Goal: Entertainment & Leisure: Consume media (video, audio)

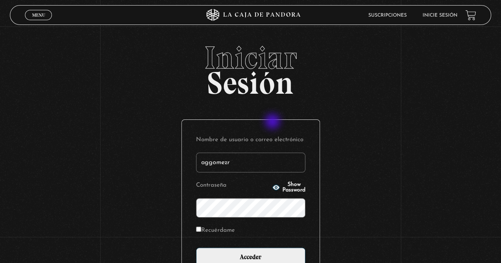
type input "aggomezr"
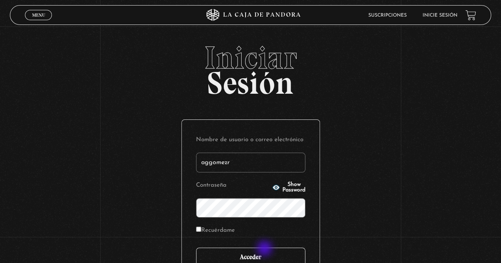
click at [264, 252] on input "Acceder" at bounding box center [250, 258] width 109 height 20
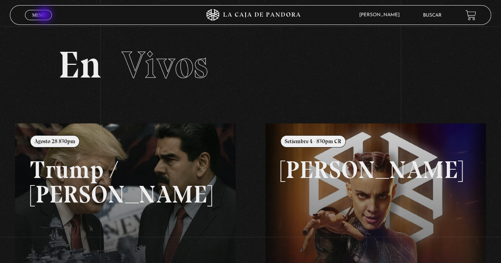
click at [45, 15] on link "Menu Cerrar" at bounding box center [38, 15] width 27 height 10
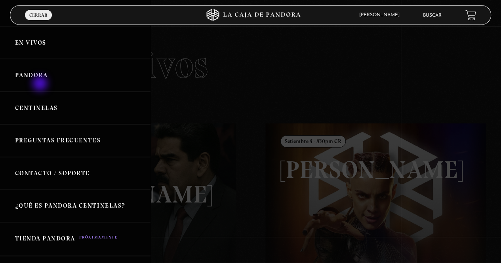
click at [41, 79] on link "Pandora" at bounding box center [75, 75] width 150 height 33
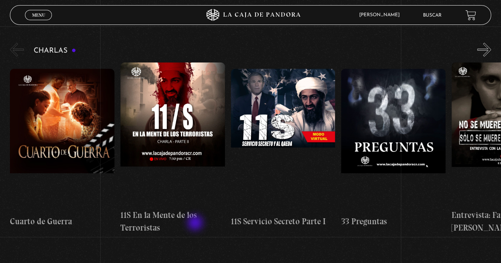
scroll to position [119, 0]
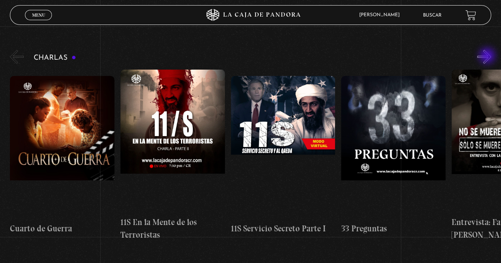
click at [488, 59] on button "»" at bounding box center [484, 57] width 14 height 14
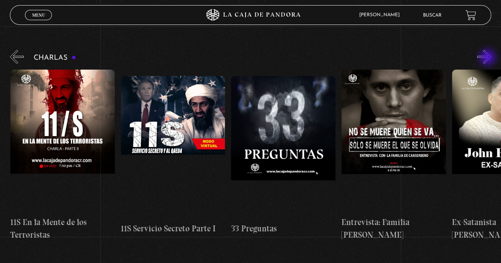
click at [488, 58] on button "»" at bounding box center [484, 57] width 14 height 14
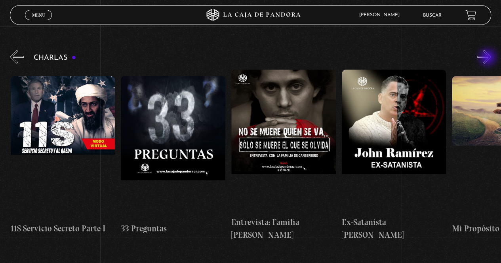
click at [488, 58] on button "»" at bounding box center [484, 57] width 14 height 14
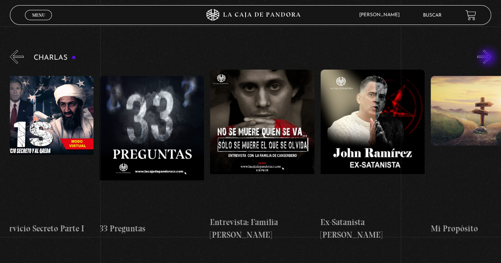
scroll to position [0, 275]
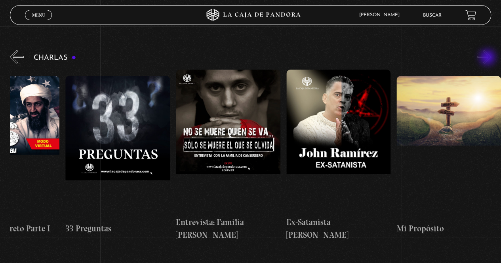
click at [488, 58] on button "»" at bounding box center [484, 57] width 14 height 14
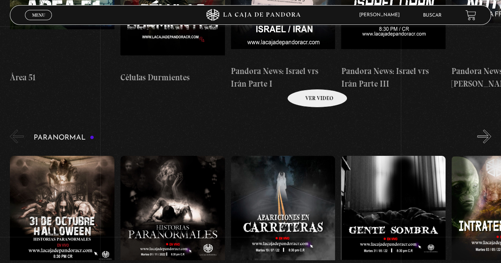
scroll to position [752, 0]
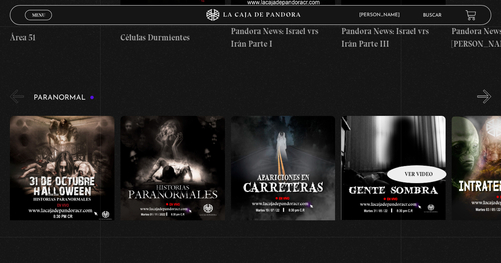
click at [406, 153] on figure at bounding box center [393, 187] width 104 height 142
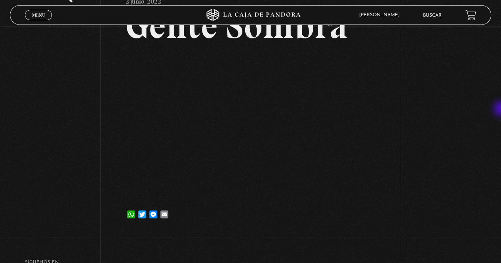
scroll to position [61, 0]
click at [425, 83] on div "Volver 2 junio, 2022 Gente Sombra WhatsApp Twitter Messenger Email" at bounding box center [250, 99] width 501 height 268
click at [439, 134] on div "Volver 2 junio, 2022 Gente Sombra WhatsApp Twitter Messenger Email" at bounding box center [250, 99] width 501 height 268
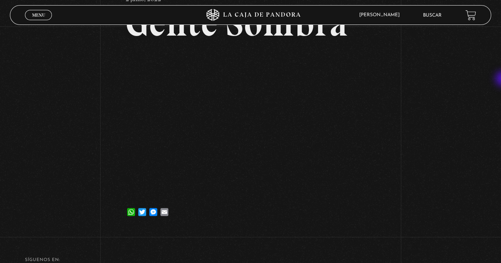
scroll to position [66, 0]
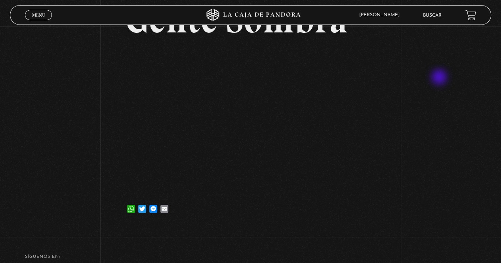
click at [441, 78] on div "Volver 2 junio, 2022 Gente Sombra WhatsApp Twitter Messenger Email" at bounding box center [250, 94] width 501 height 268
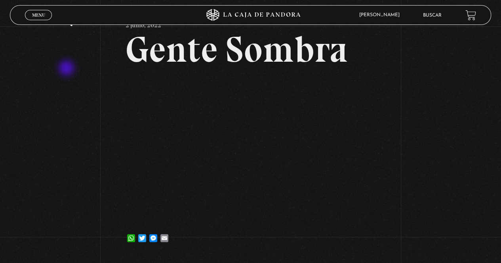
scroll to position [0, 0]
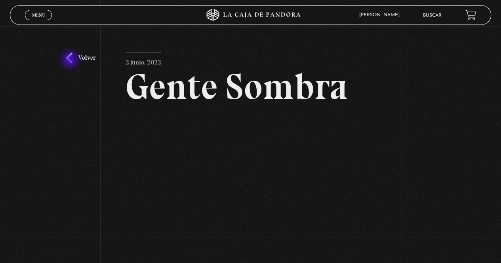
click at [75, 58] on link "Volver" at bounding box center [80, 58] width 29 height 11
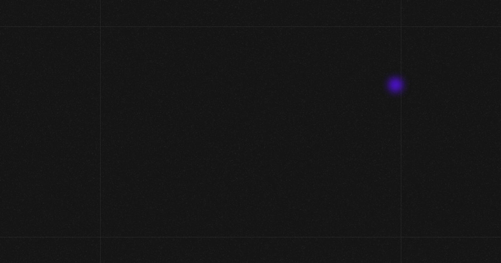
scroll to position [752, 0]
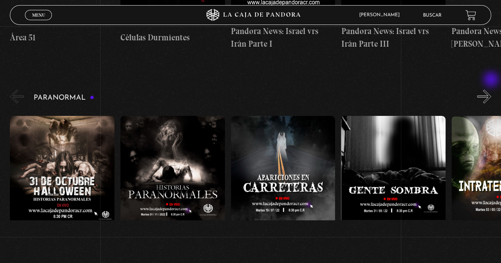
click at [491, 90] on button "»" at bounding box center [484, 97] width 14 height 14
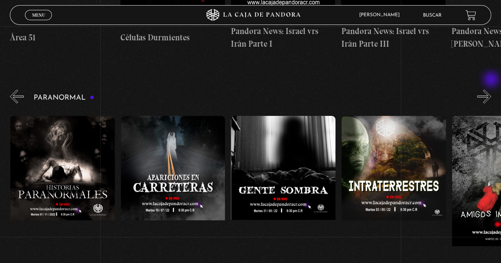
click at [491, 90] on button "»" at bounding box center [484, 97] width 14 height 14
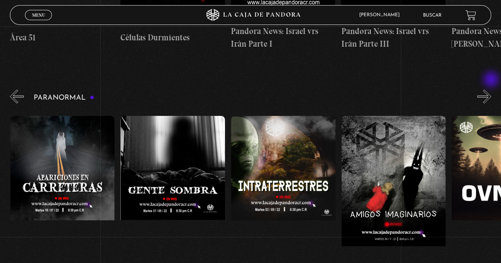
click at [491, 90] on button "»" at bounding box center [484, 97] width 14 height 14
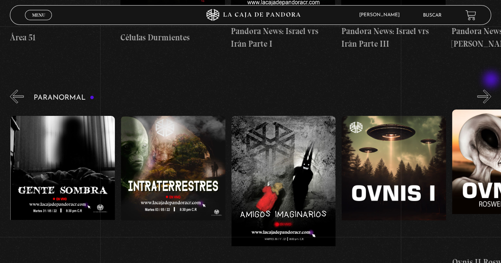
click at [491, 90] on button "»" at bounding box center [484, 97] width 14 height 14
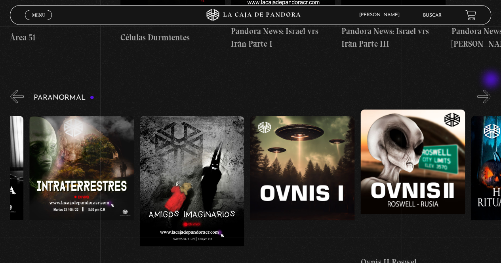
click at [491, 90] on button "»" at bounding box center [484, 97] width 14 height 14
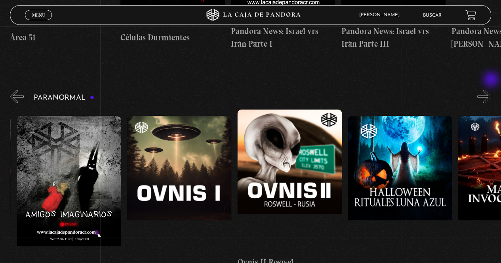
click at [491, 90] on button "»" at bounding box center [484, 97] width 14 height 14
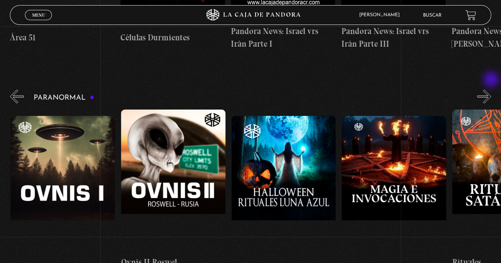
click at [491, 90] on button "»" at bounding box center [484, 97] width 14 height 14
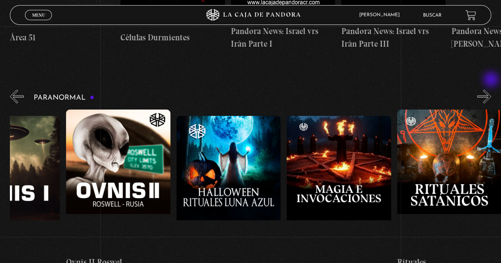
scroll to position [0, 716]
click at [18, 90] on button "«" at bounding box center [17, 97] width 14 height 14
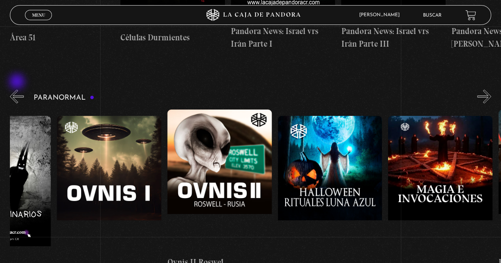
click at [18, 90] on button "«" at bounding box center [17, 97] width 14 height 14
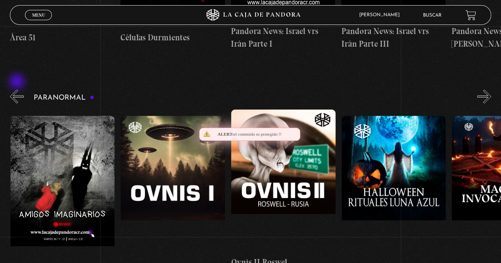
click at [18, 90] on button "«" at bounding box center [17, 97] width 14 height 14
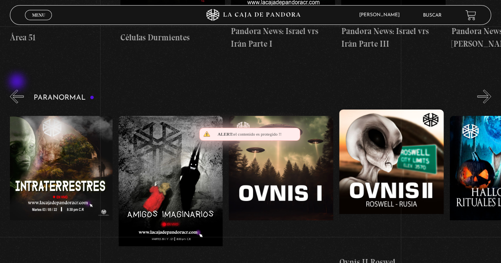
click at [18, 90] on button "«" at bounding box center [17, 97] width 14 height 14
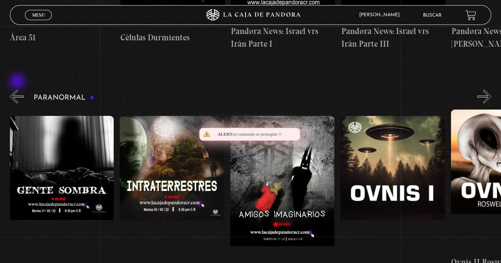
click at [18, 90] on button "«" at bounding box center [17, 97] width 14 height 14
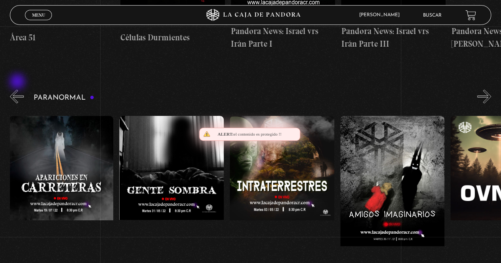
click at [18, 90] on button "«" at bounding box center [17, 97] width 14 height 14
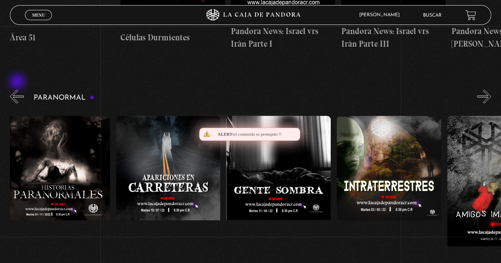
click at [18, 90] on button "«" at bounding box center [17, 97] width 14 height 14
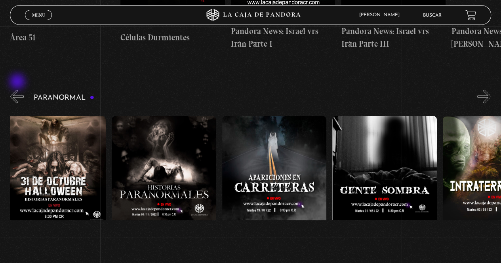
scroll to position [0, 1]
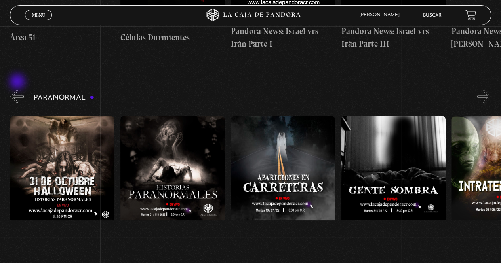
click at [18, 90] on button "«" at bounding box center [17, 97] width 14 height 14
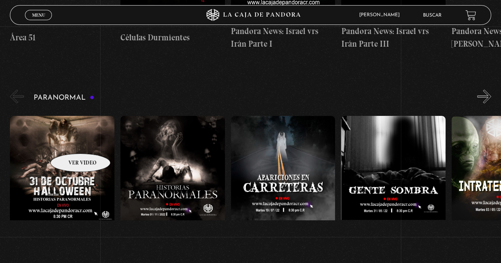
click at [70, 142] on figure at bounding box center [62, 187] width 104 height 142
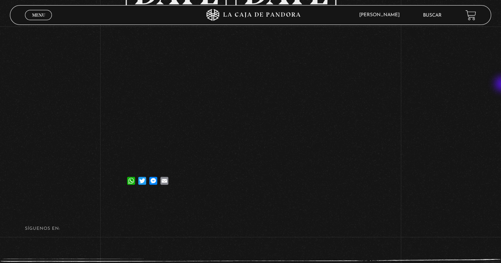
scroll to position [99, 0]
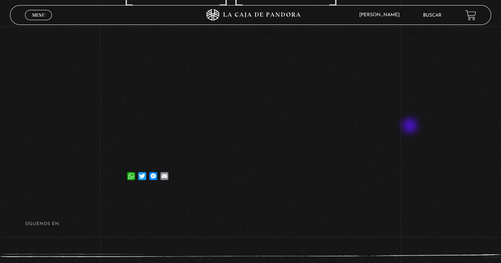
click at [410, 127] on div "Volver 19 noviembre, 2023 31 Octubre Halloween WhatsApp Twitter Messenger Email" at bounding box center [250, 61] width 501 height 268
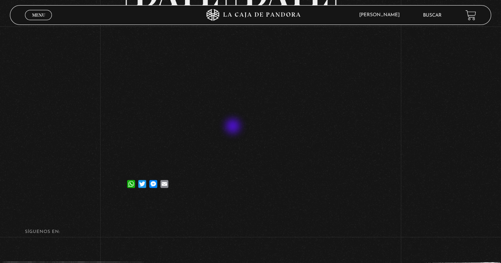
scroll to position [79, 0]
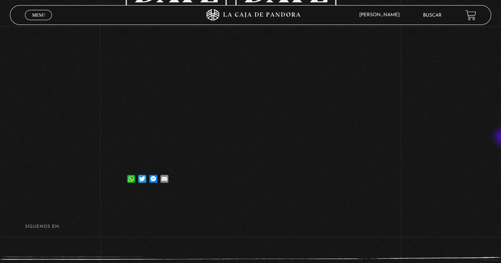
scroll to position [100, 0]
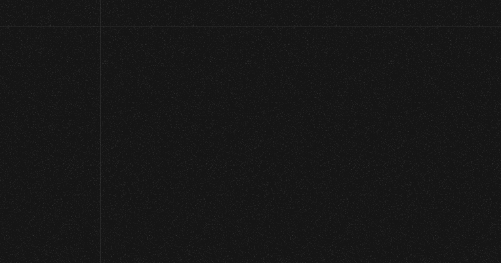
scroll to position [104, 0]
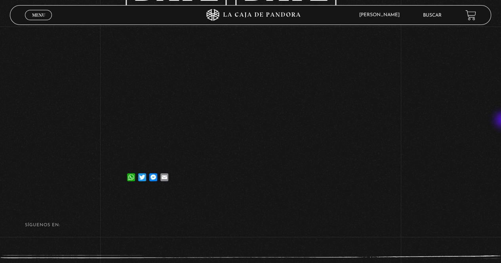
scroll to position [99, 0]
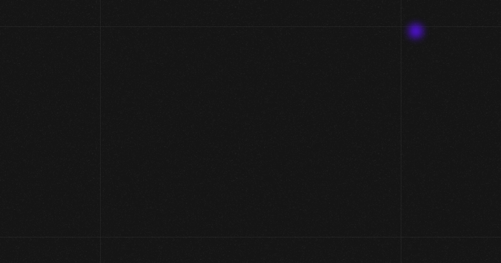
scroll to position [103, 0]
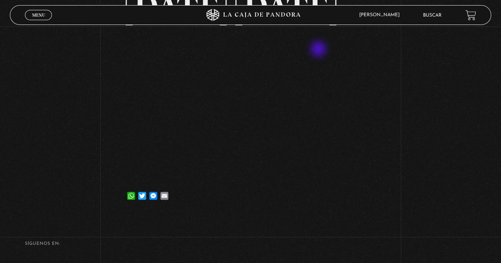
scroll to position [67, 0]
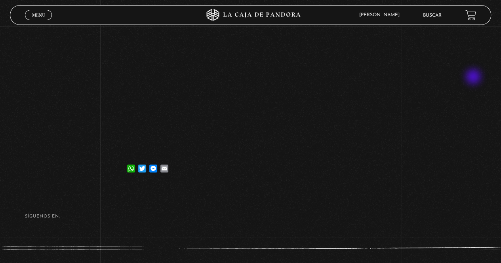
click at [480, 68] on div "Volver [DATE] [DATE] [DATE] WhatsApp Twitter Messenger Email" at bounding box center [250, 54] width 501 height 268
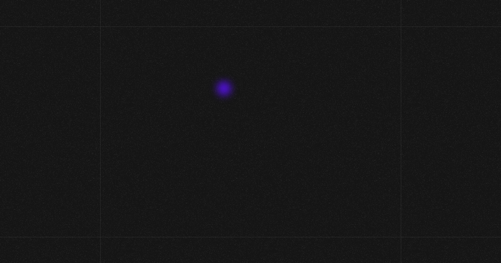
scroll to position [67, 0]
